Goal: Transaction & Acquisition: Purchase product/service

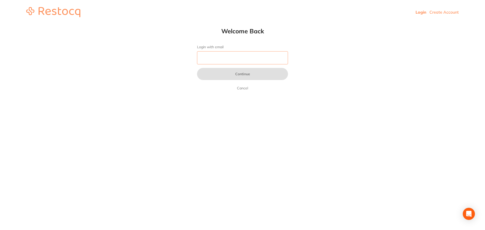
click at [209, 61] on input "Login with email" at bounding box center [242, 57] width 91 height 13
type input "s"
click at [244, 59] on input "Login with email" at bounding box center [242, 57] width 91 height 13
paste input "[PERSON_NAME][EMAIL_ADDRESS][PERSON_NAME][DOMAIN_NAME]"
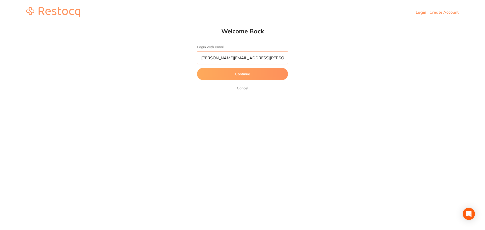
type input "[PERSON_NAME][EMAIL_ADDRESS][PERSON_NAME][DOMAIN_NAME]"
click at [197, 68] on button "Continue" at bounding box center [242, 74] width 91 height 12
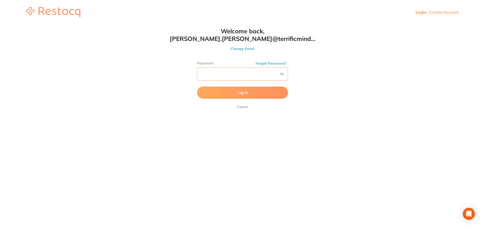
click at [197, 87] on button "Log In" at bounding box center [242, 93] width 91 height 12
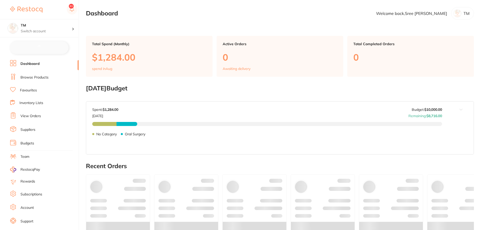
checkbox input "false"
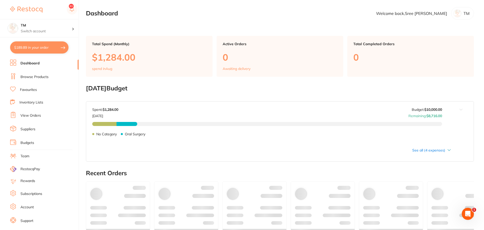
click at [33, 103] on link "Inventory Lists" at bounding box center [31, 102] width 24 height 5
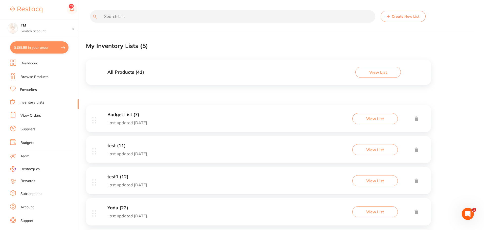
click at [143, 77] on div "All Products ( 41 ) View List" at bounding box center [258, 72] width 345 height 25
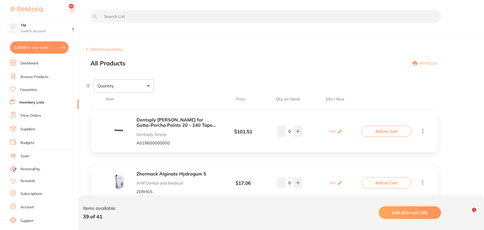
click at [248, 48] on div "Back to Inventory All Products Print List" at bounding box center [285, 57] width 398 height 20
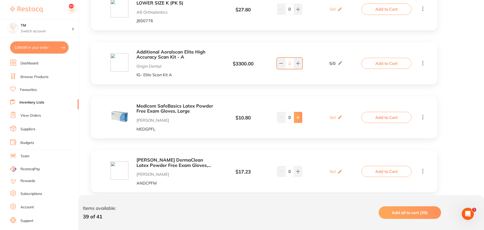
click at [299, 117] on button at bounding box center [298, 117] width 8 height 11
type input "1"
click at [373, 116] on button "Add to Cart" at bounding box center [387, 117] width 50 height 11
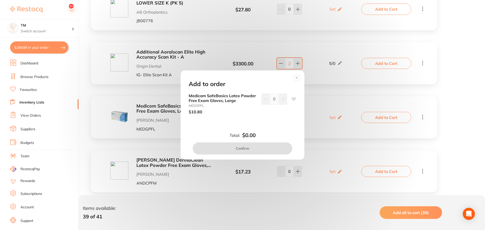
click at [281, 100] on icon at bounding box center [283, 99] width 4 height 4
click at [264, 149] on button "Confirm" at bounding box center [243, 149] width 100 height 12
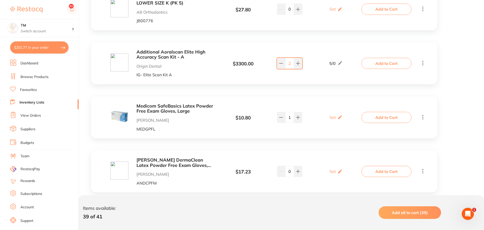
click at [42, 48] on button "$201.77 in your order" at bounding box center [39, 47] width 58 height 12
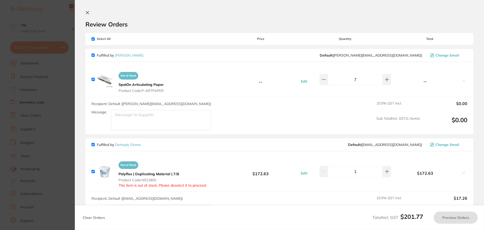
checkbox input "true"
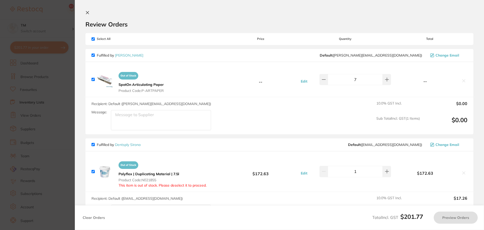
checkbox input "true"
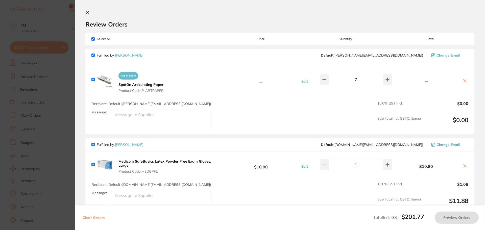
checkbox input "true"
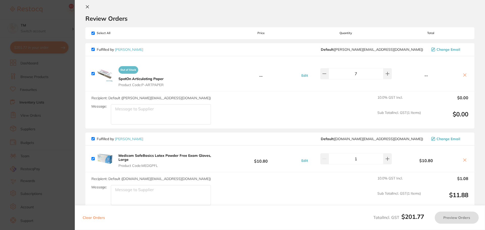
click at [464, 75] on icon at bounding box center [465, 75] width 4 height 4
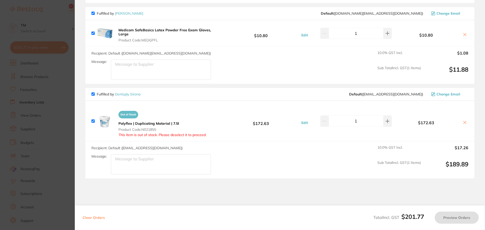
scroll to position [68, 0]
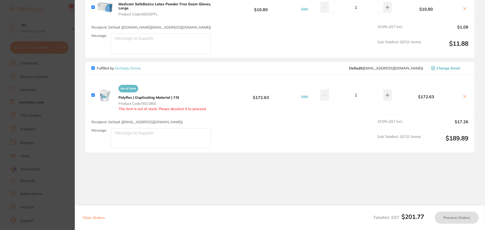
click at [464, 95] on icon at bounding box center [465, 97] width 4 height 4
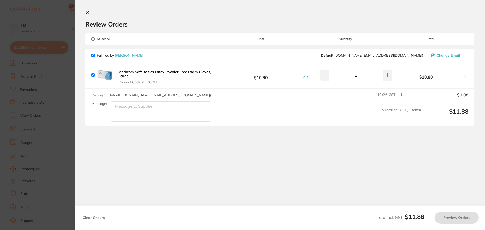
scroll to position [0, 0]
click at [88, 11] on icon at bounding box center [87, 13] width 4 height 4
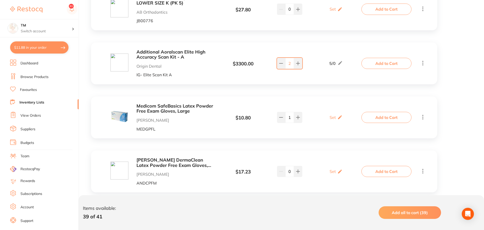
scroll to position [19456, 0]
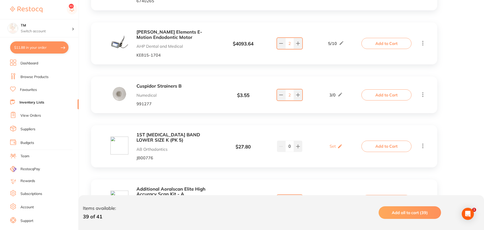
click at [56, 50] on button "$11.88 in your order" at bounding box center [39, 47] width 58 height 12
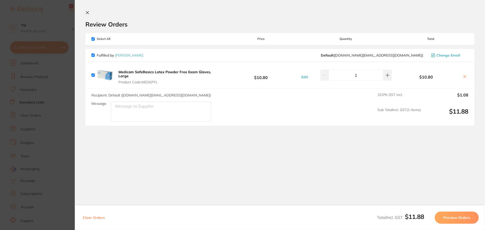
scroll to position [0, 0]
click at [95, 218] on button "Clear Orders" at bounding box center [93, 218] width 25 height 12
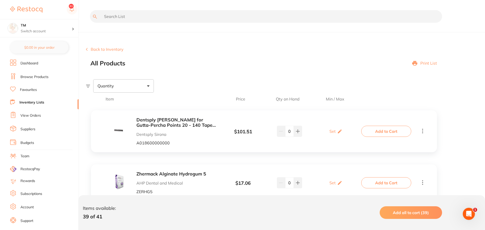
checkbox input "true"
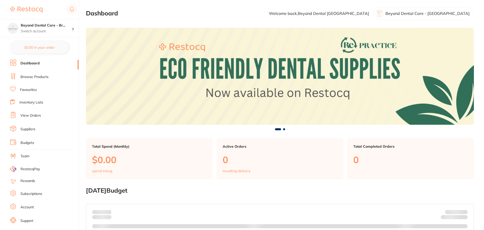
drag, startPoint x: 35, startPoint y: 111, endPoint x: 35, endPoint y: 103, distance: 7.8
click at [35, 103] on link "Inventory Lists" at bounding box center [31, 102] width 24 height 5
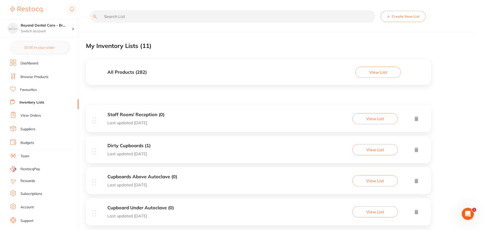
click at [151, 72] on div "All Products ( 282 ) View List" at bounding box center [258, 72] width 345 height 25
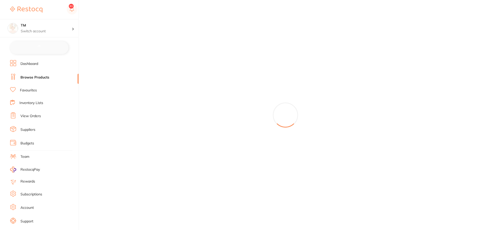
checkbox input "false"
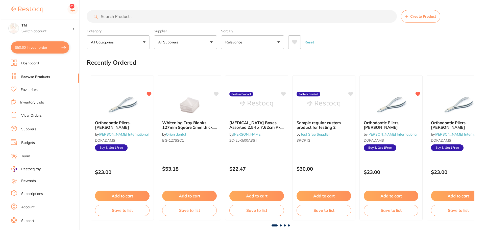
scroll to position [9, 0]
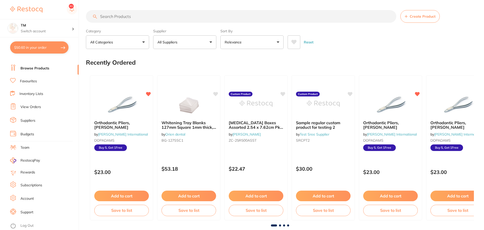
click at [29, 224] on link "Log Out" at bounding box center [26, 226] width 13 height 5
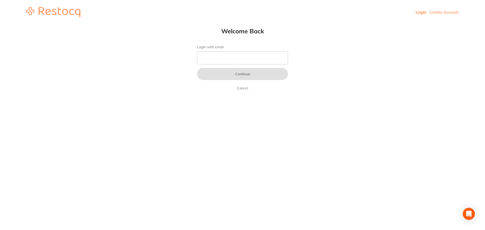
type input "[PERSON_NAME][EMAIL_ADDRESS][PERSON_NAME][DOMAIN_NAME]"
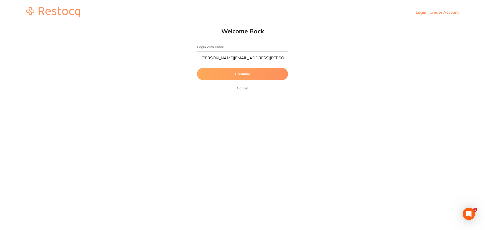
click at [233, 73] on button "Continue" at bounding box center [242, 74] width 91 height 12
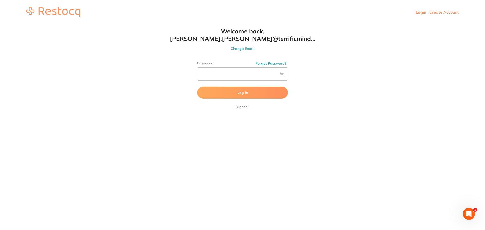
click at [249, 50] on button "Change Email" at bounding box center [242, 49] width 485 height 5
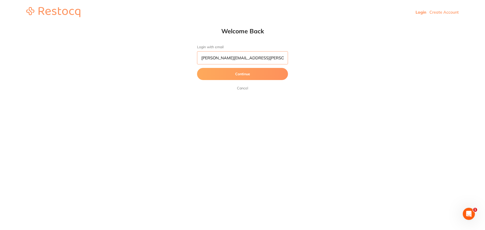
drag, startPoint x: 273, startPoint y: 59, endPoint x: 154, endPoint y: 60, distance: 119.4
click at [154, 60] on div "Welcome Back Login with email [PERSON_NAME][EMAIL_ADDRESS][PERSON_NAME][DOMAIN_…" at bounding box center [242, 59] width 485 height 64
